Goal: Task Accomplishment & Management: Manage account settings

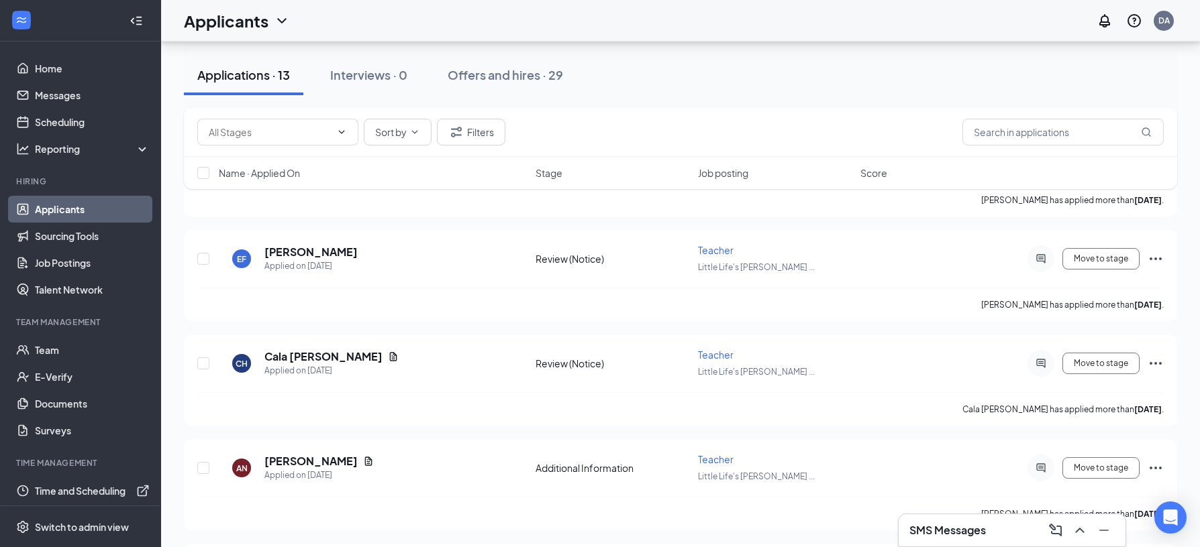
scroll to position [530, 0]
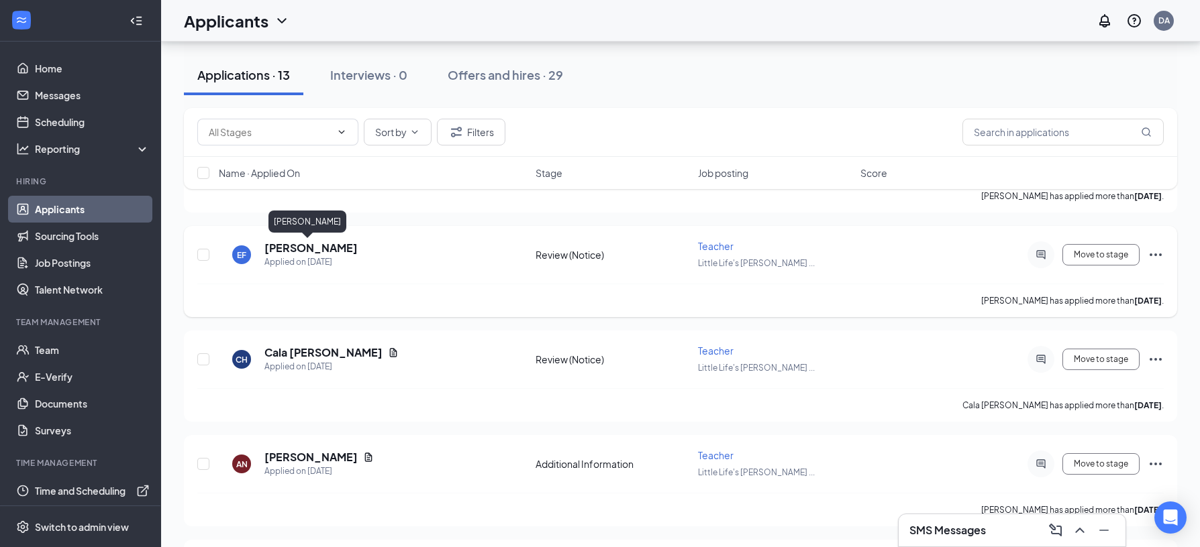
click at [286, 250] on h5 "Emmey Foret" at bounding box center [310, 248] width 93 height 15
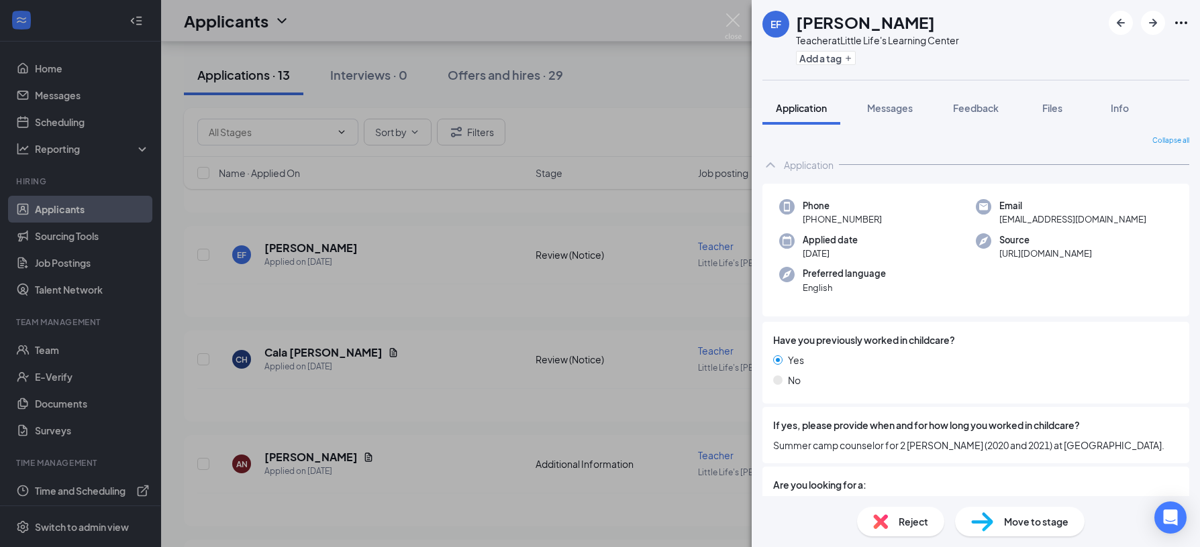
click at [906, 519] on span "Reject" at bounding box center [913, 522] width 30 height 15
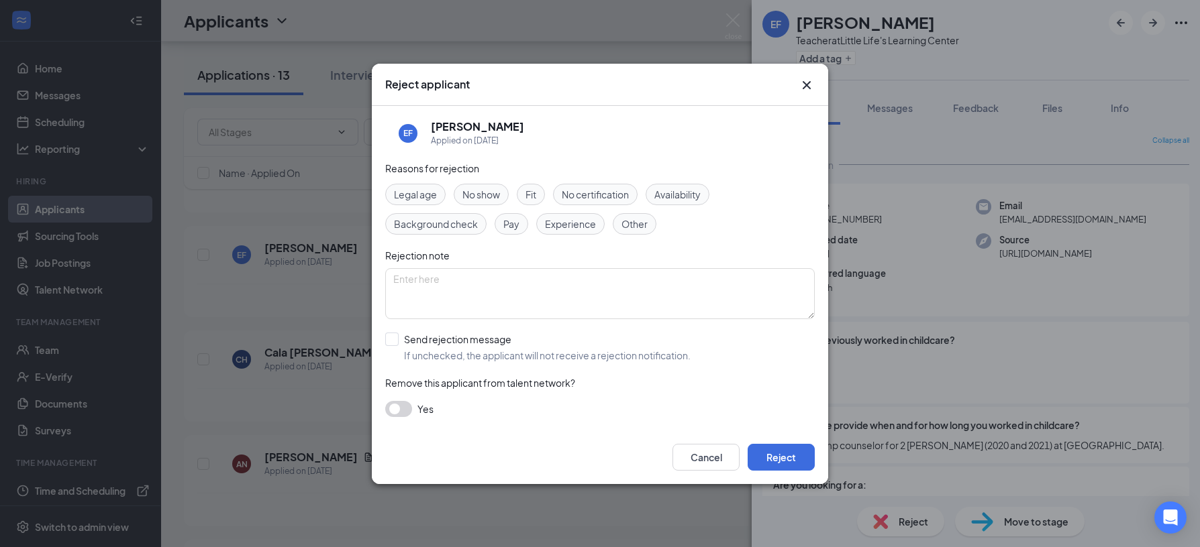
click at [533, 193] on span "Fit" at bounding box center [530, 194] width 11 height 15
click at [459, 279] on textarea at bounding box center [599, 293] width 429 height 51
type textarea "Interview was not well."
click at [390, 340] on input "Send rejection message If unchecked, the applicant will not receive a rejection…" at bounding box center [537, 348] width 305 height 30
checkbox input "true"
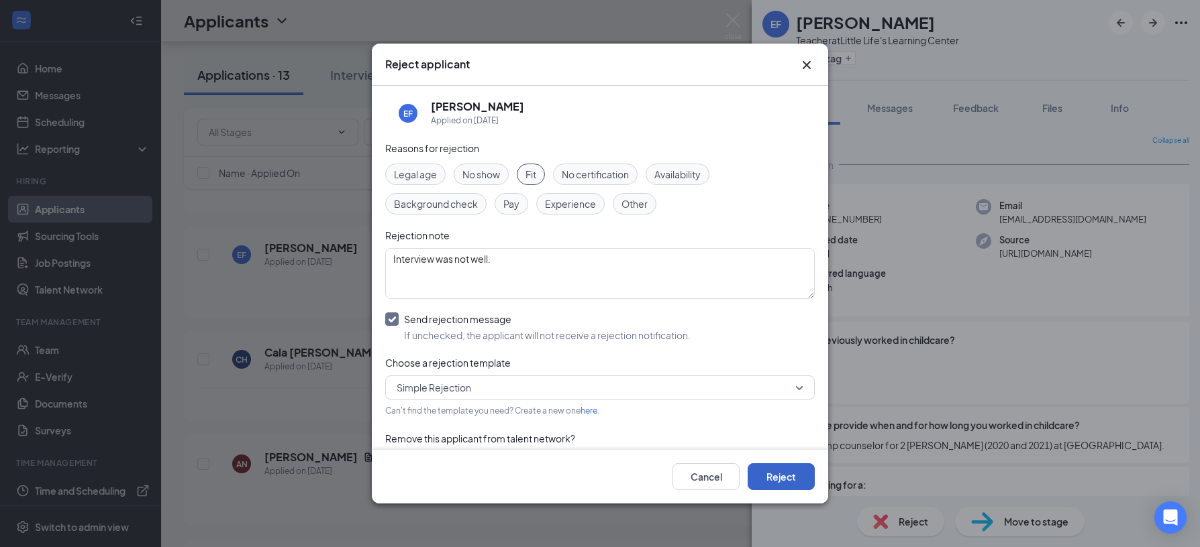
click at [783, 476] on button "Reject" at bounding box center [780, 477] width 67 height 27
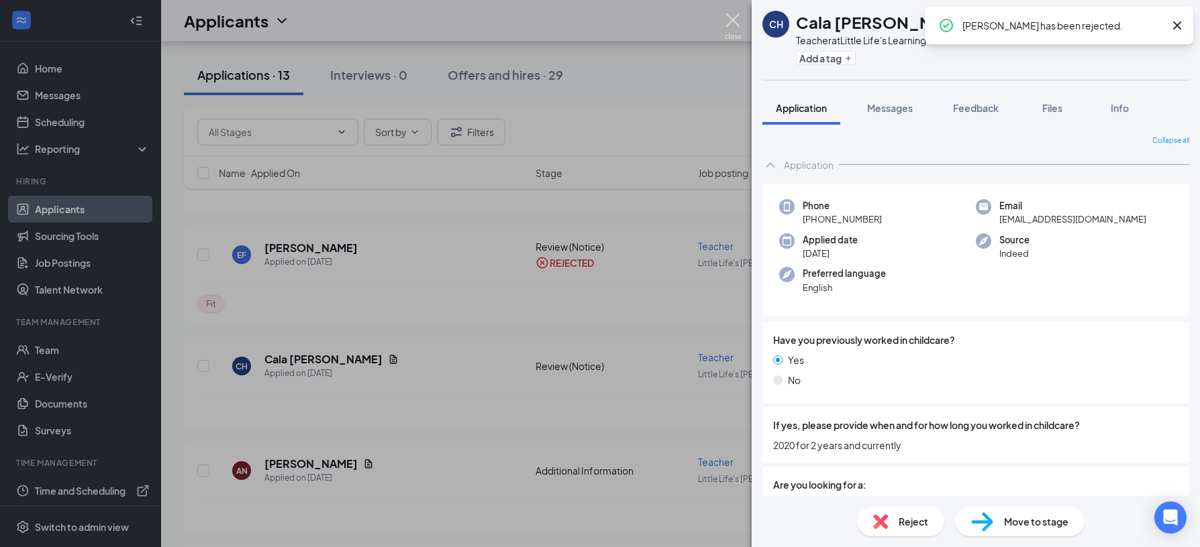
click at [731, 20] on img at bounding box center [733, 26] width 17 height 26
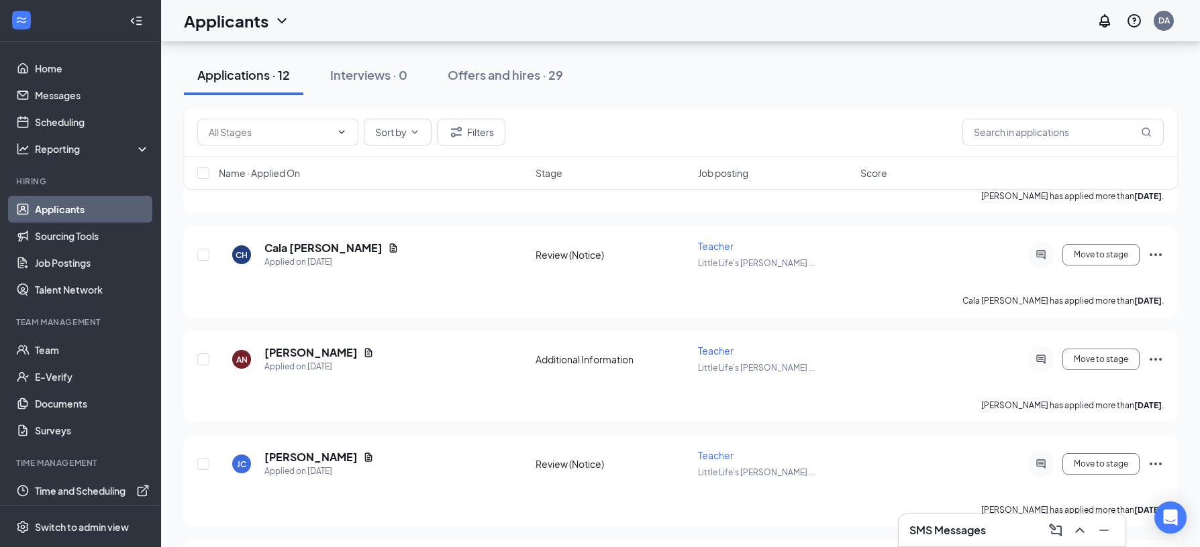
click at [696, 32] on div "Applicants DA" at bounding box center [680, 21] width 1039 height 42
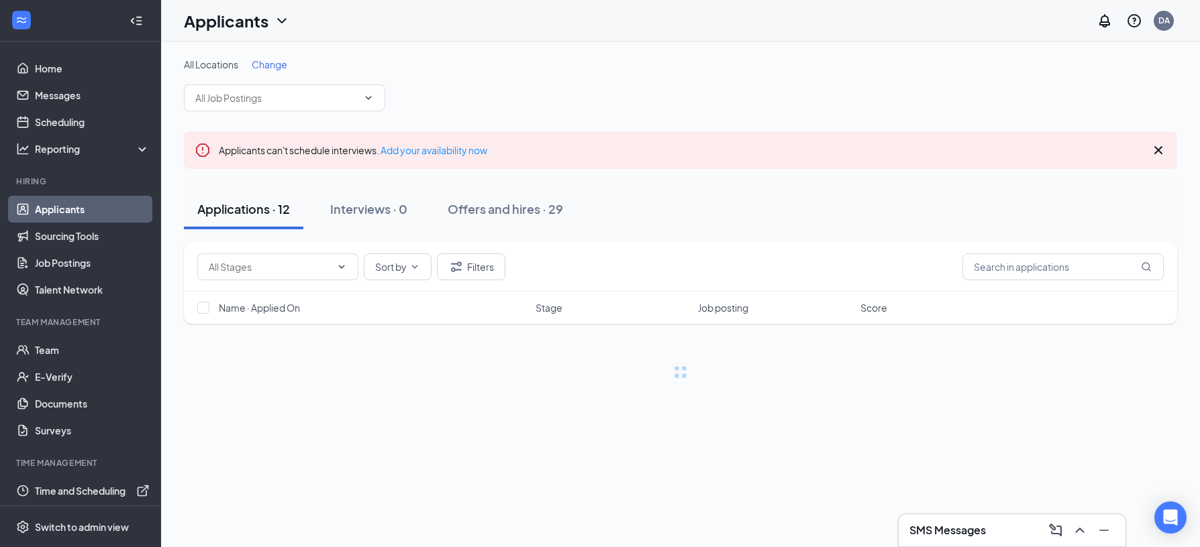
click at [372, 27] on div "Applicants DA" at bounding box center [680, 21] width 1039 height 42
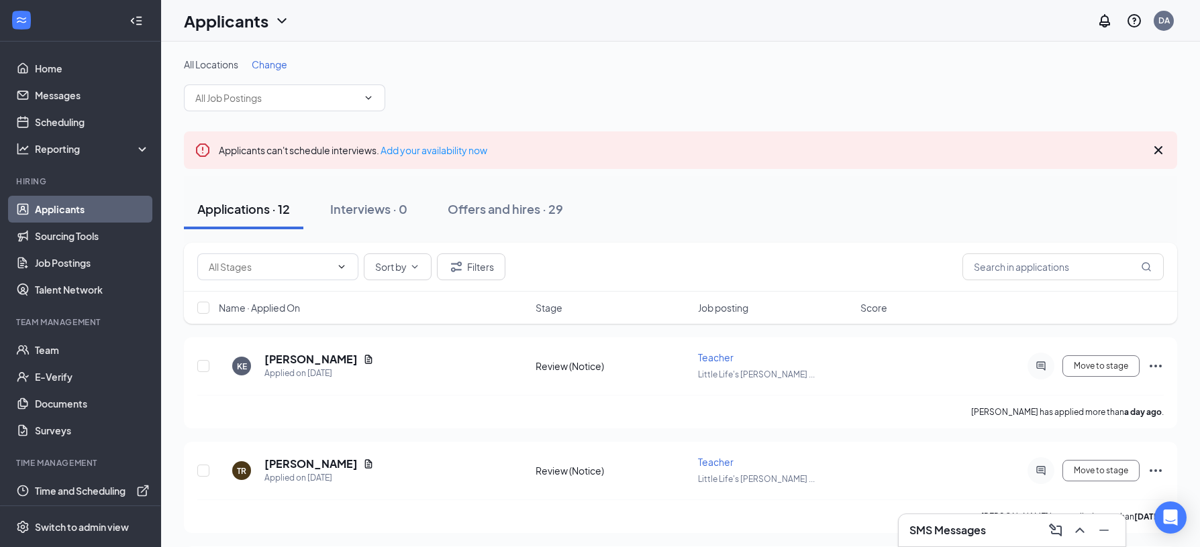
click at [1158, 150] on icon "Cross" at bounding box center [1158, 150] width 8 height 8
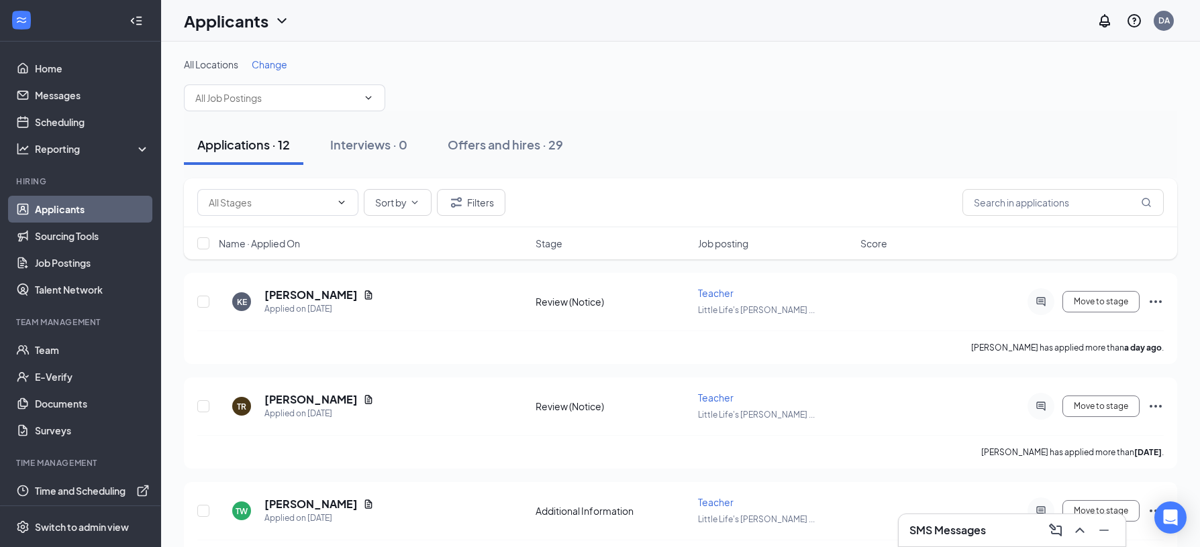
click at [337, 40] on div "Applicants DA" at bounding box center [680, 21] width 1039 height 42
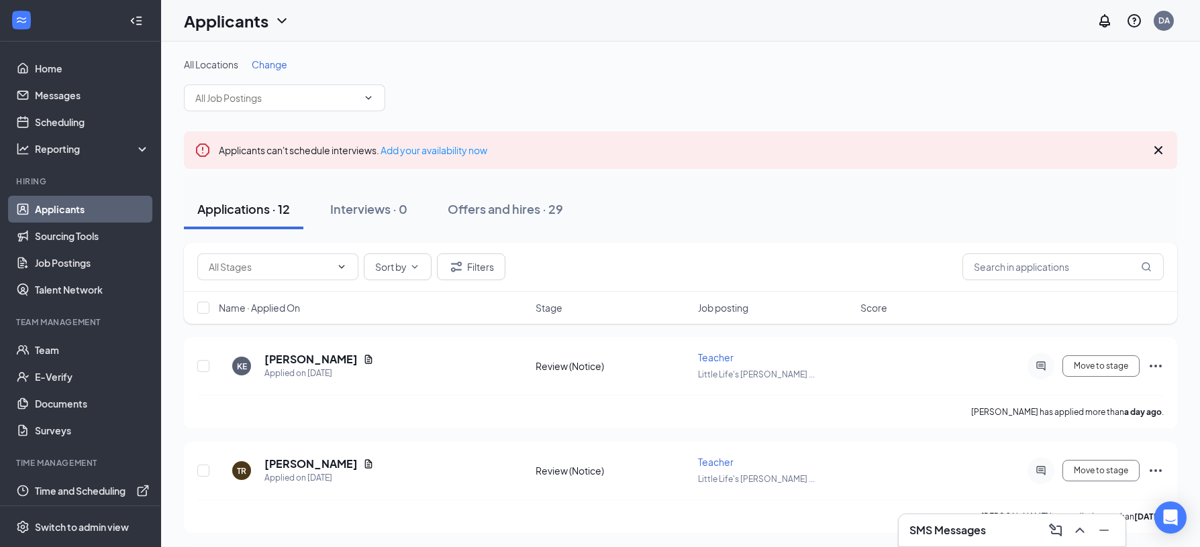
click at [548, 28] on div "Applicants DA" at bounding box center [680, 21] width 1039 height 42
click at [540, 40] on div "Applicants DA" at bounding box center [680, 21] width 1039 height 42
